Goal: Transaction & Acquisition: Purchase product/service

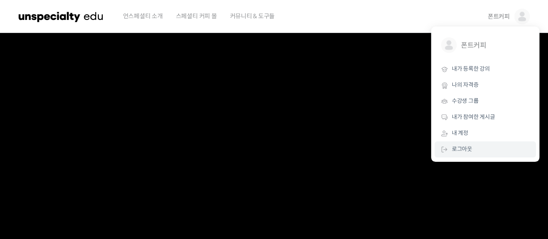
click at [463, 150] on span "로그아웃" at bounding box center [462, 148] width 20 height 7
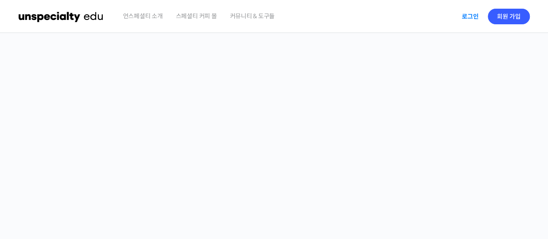
click at [469, 20] on link "로그인" at bounding box center [470, 16] width 27 height 20
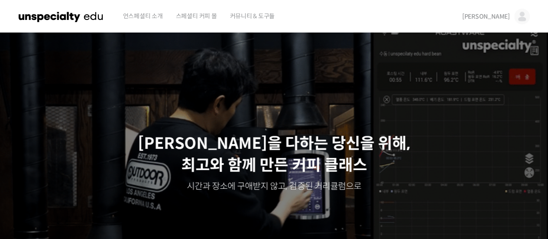
click at [523, 13] on img at bounding box center [522, 17] width 16 height 16
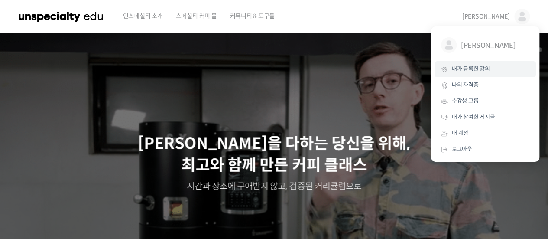
click at [480, 74] on link "내가 등록한 강의" at bounding box center [485, 69] width 101 height 16
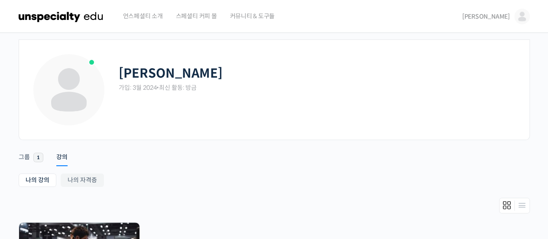
click at [152, 18] on span "언스페셜티 소개" at bounding box center [143, 16] width 40 height 33
click at [62, 16] on img at bounding box center [61, 16] width 85 height 26
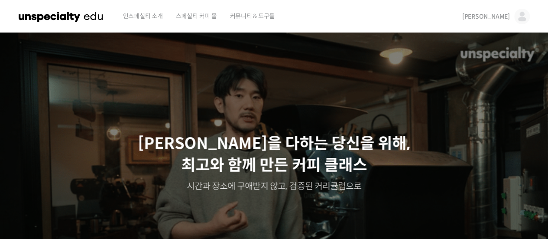
click at [523, 9] on img at bounding box center [522, 17] width 16 height 16
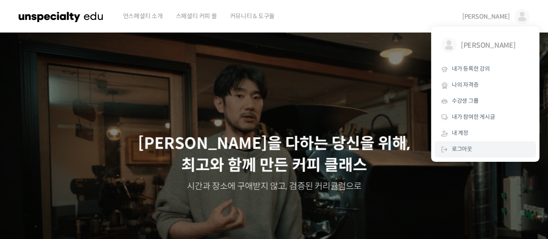
click at [462, 155] on link "로그아웃" at bounding box center [485, 149] width 101 height 16
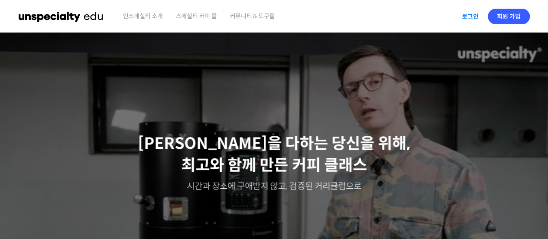
click at [464, 19] on link "로그인" at bounding box center [470, 16] width 27 height 20
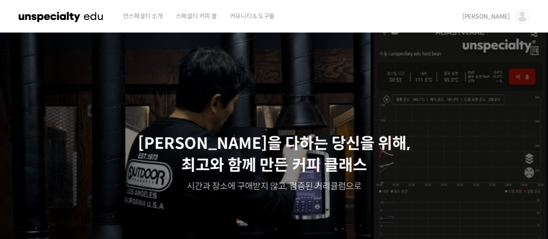
click at [515, 14] on img at bounding box center [522, 17] width 16 height 16
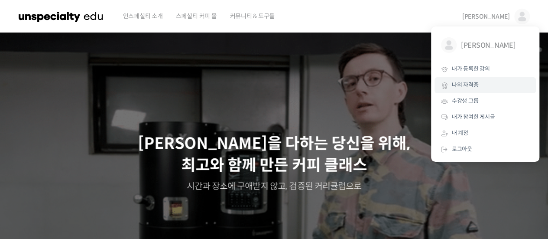
click at [472, 78] on link "나의 자격증" at bounding box center [485, 85] width 101 height 16
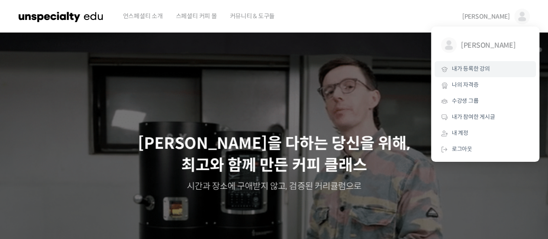
click at [475, 74] on link "내가 등록한 강의" at bounding box center [485, 69] width 101 height 16
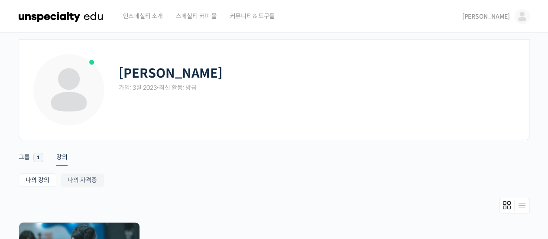
click at [145, 18] on span "언스페셜티 소개" at bounding box center [143, 16] width 40 height 33
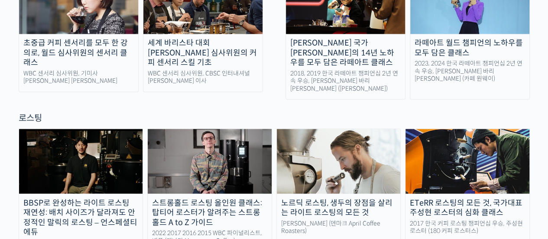
scroll to position [823, 0]
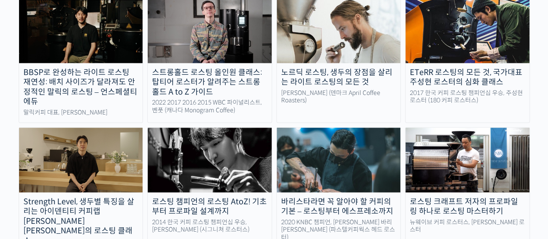
click at [213, 129] on img at bounding box center [210, 160] width 124 height 64
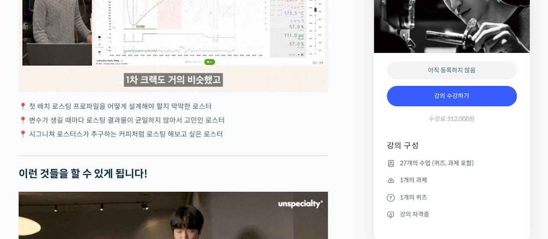
scroll to position [1776, 0]
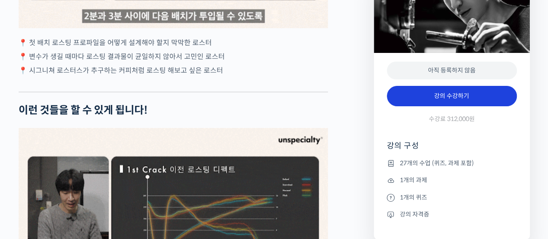
click at [443, 94] on link "강의 수강하기" at bounding box center [452, 96] width 130 height 21
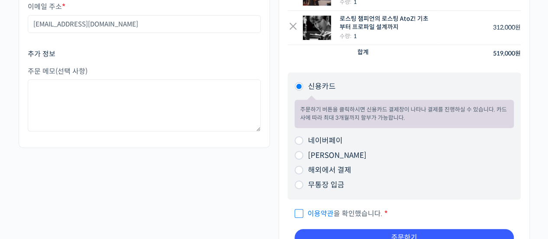
scroll to position [260, 0]
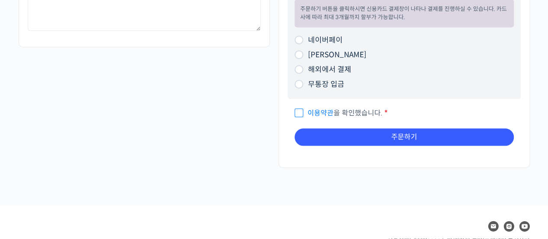
click at [298, 37] on input "네이버페이" at bounding box center [299, 40] width 9 height 9
radio input "true"
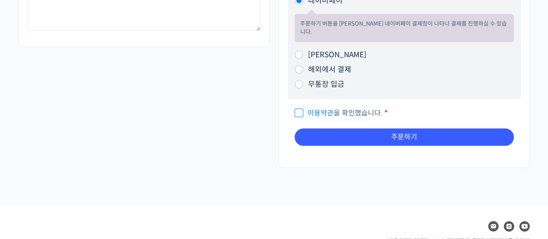
click at [298, 108] on span "이용약관 을 확인했습니다." at bounding box center [339, 112] width 88 height 9
click at [298, 106] on input "이용약관 을 확인했습니다. *" at bounding box center [298, 109] width 6 height 6
checkbox input "true"
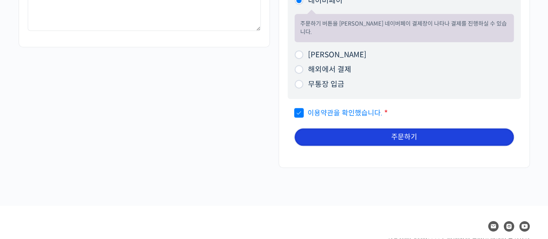
click at [375, 128] on button "주문하기" at bounding box center [404, 136] width 219 height 17
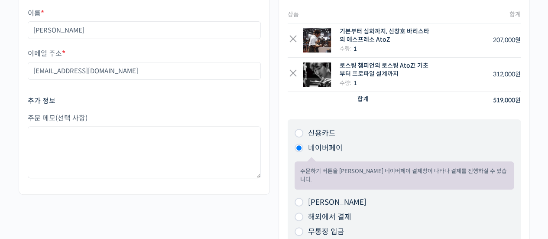
scroll to position [87, 0]
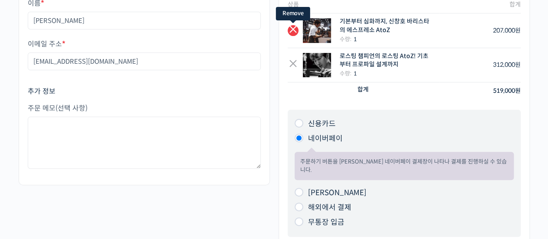
click at [291, 29] on link "×" at bounding box center [293, 30] width 11 height 11
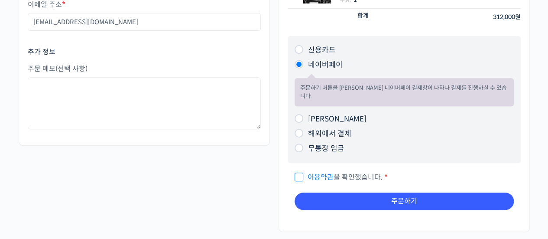
scroll to position [173, 0]
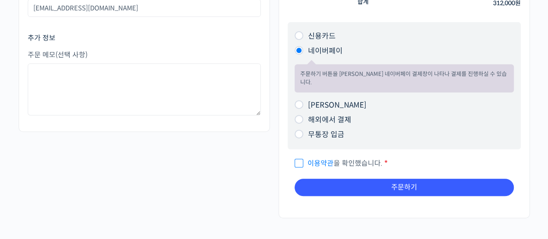
click at [318, 159] on link "이용약관" at bounding box center [321, 163] width 26 height 9
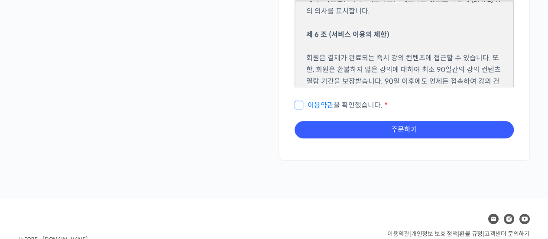
scroll to position [361, 0]
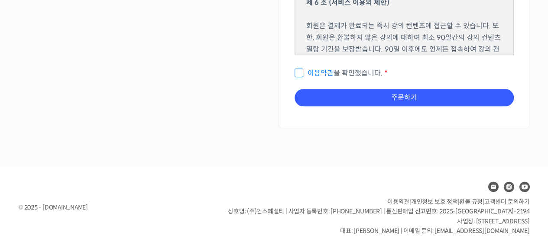
click at [299, 68] on span "이용약관 을 확인했습니다." at bounding box center [339, 72] width 88 height 9
click at [299, 66] on input "이용약관 을 확인했습니다. *" at bounding box center [298, 69] width 6 height 6
checkbox input "true"
click at [383, 97] on div "제 1 조 (목적) 언스페셜티(이하 ‘회사’)가 제공하는 서비스를 이용해 주셔서 감사합니다. 이 약관은 회사가 제공하는 서비스를 이용함에 있어…" at bounding box center [404, 37] width 233 height 152
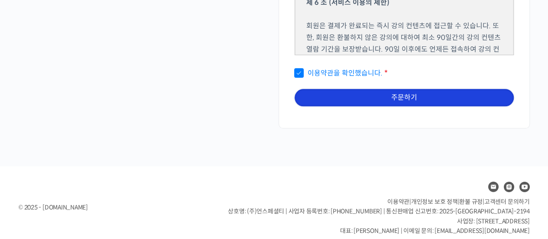
click at [386, 92] on button "주문하기" at bounding box center [404, 97] width 219 height 17
